Goal: Find specific page/section: Find specific page/section

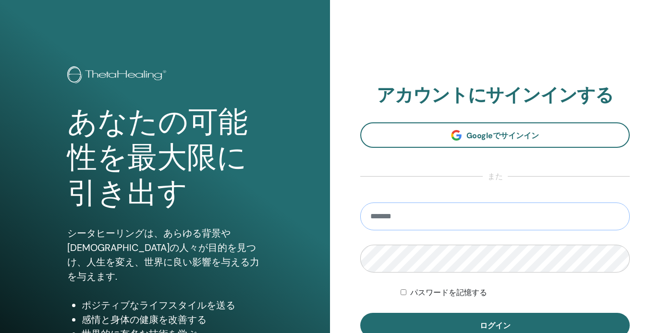
type input "**********"
click at [495, 326] on button "ログイン" at bounding box center [495, 325] width 270 height 25
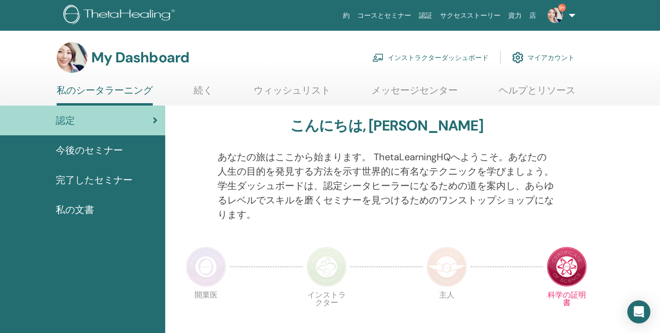
click at [441, 60] on link "インストラクターダッシュボード" at bounding box center [430, 57] width 116 height 21
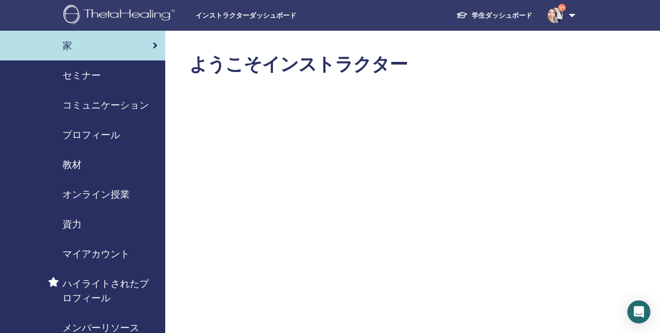
click at [87, 80] on span "セミナー" at bounding box center [81, 75] width 38 height 14
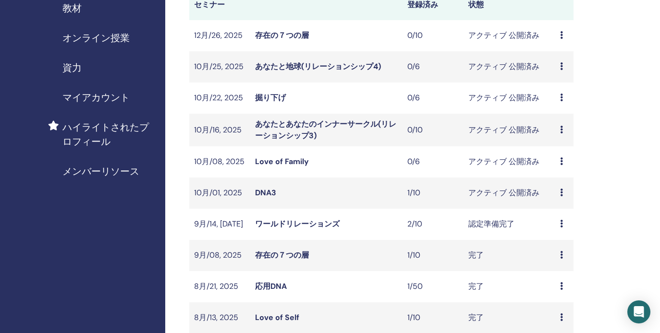
scroll to position [168, 0]
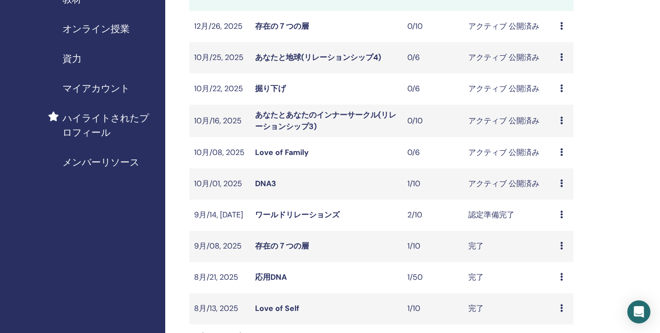
click at [562, 83] on div "プレビュー 編集 出席者 キャンセル" at bounding box center [564, 89] width 9 height 12
click at [561, 89] on link "プレビュー" at bounding box center [563, 91] width 38 height 10
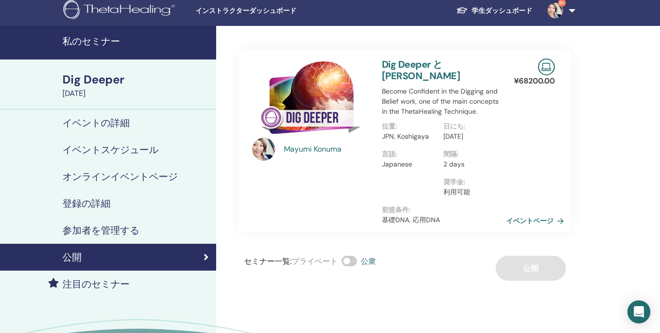
scroll to position [6, 0]
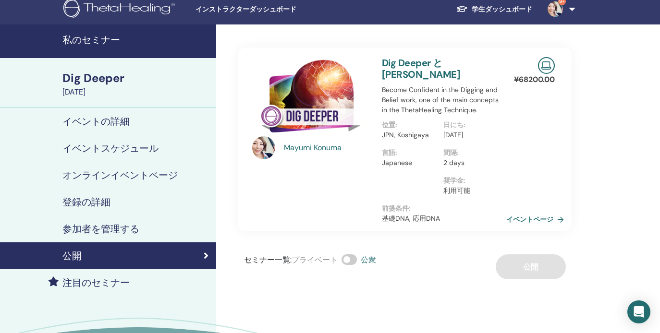
click at [537, 221] on link "イベントページ" at bounding box center [537, 219] width 62 height 14
